Goal: Find specific page/section: Find specific page/section

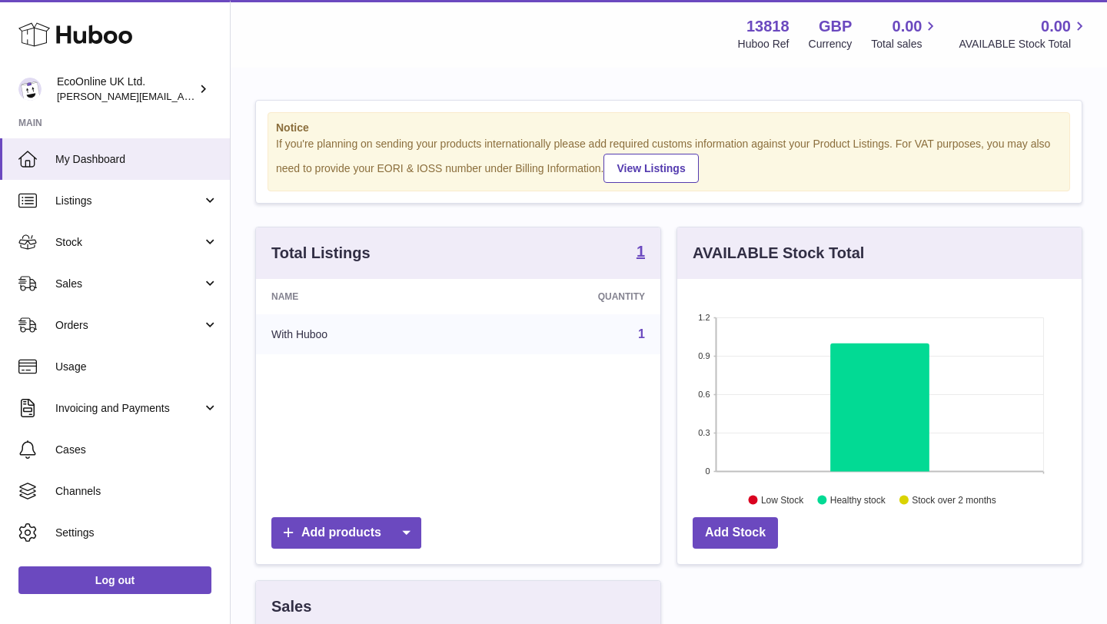
scroll to position [240, 405]
click at [134, 285] on span "Sales" at bounding box center [128, 284] width 147 height 15
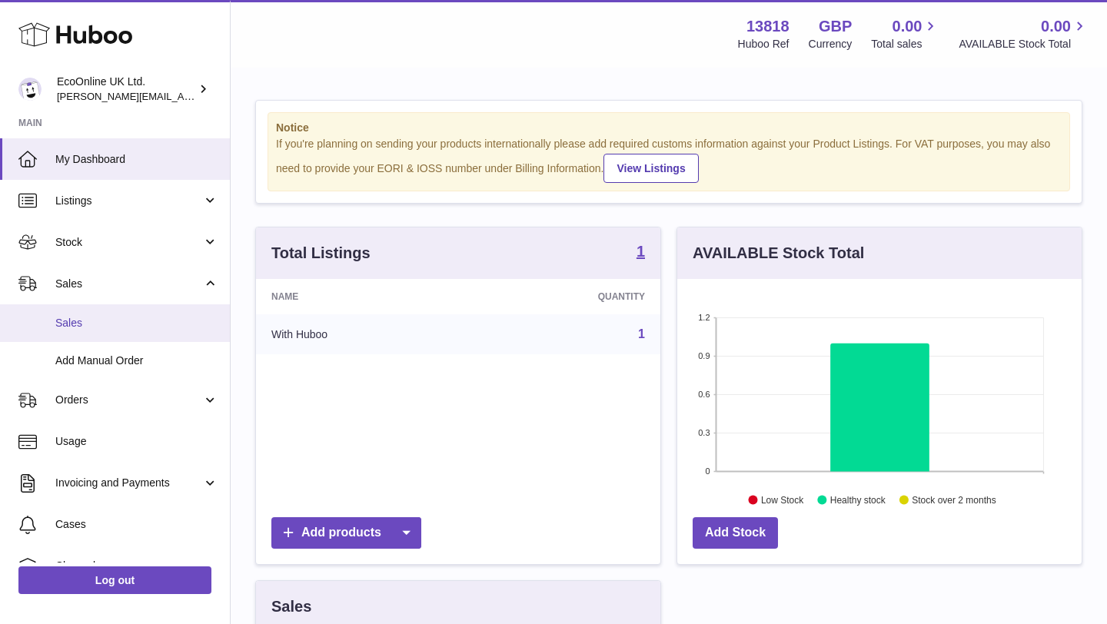
click at [132, 317] on span "Sales" at bounding box center [136, 323] width 163 height 15
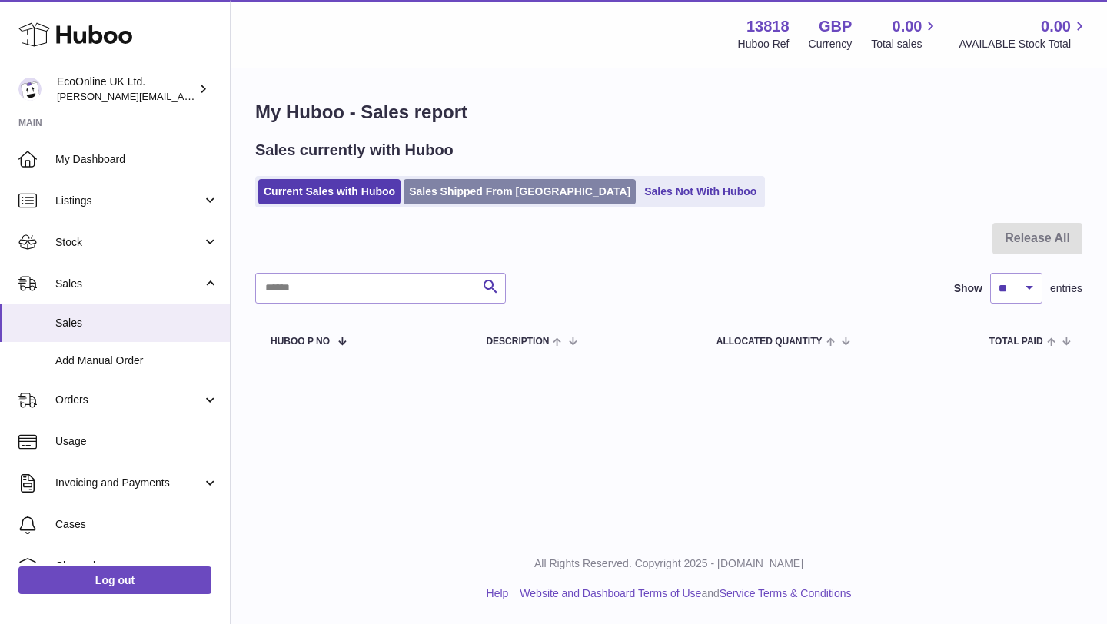
click at [468, 182] on link "Sales Shipped From [GEOGRAPHIC_DATA]" at bounding box center [520, 191] width 232 height 25
